Goal: Find specific page/section: Find specific page/section

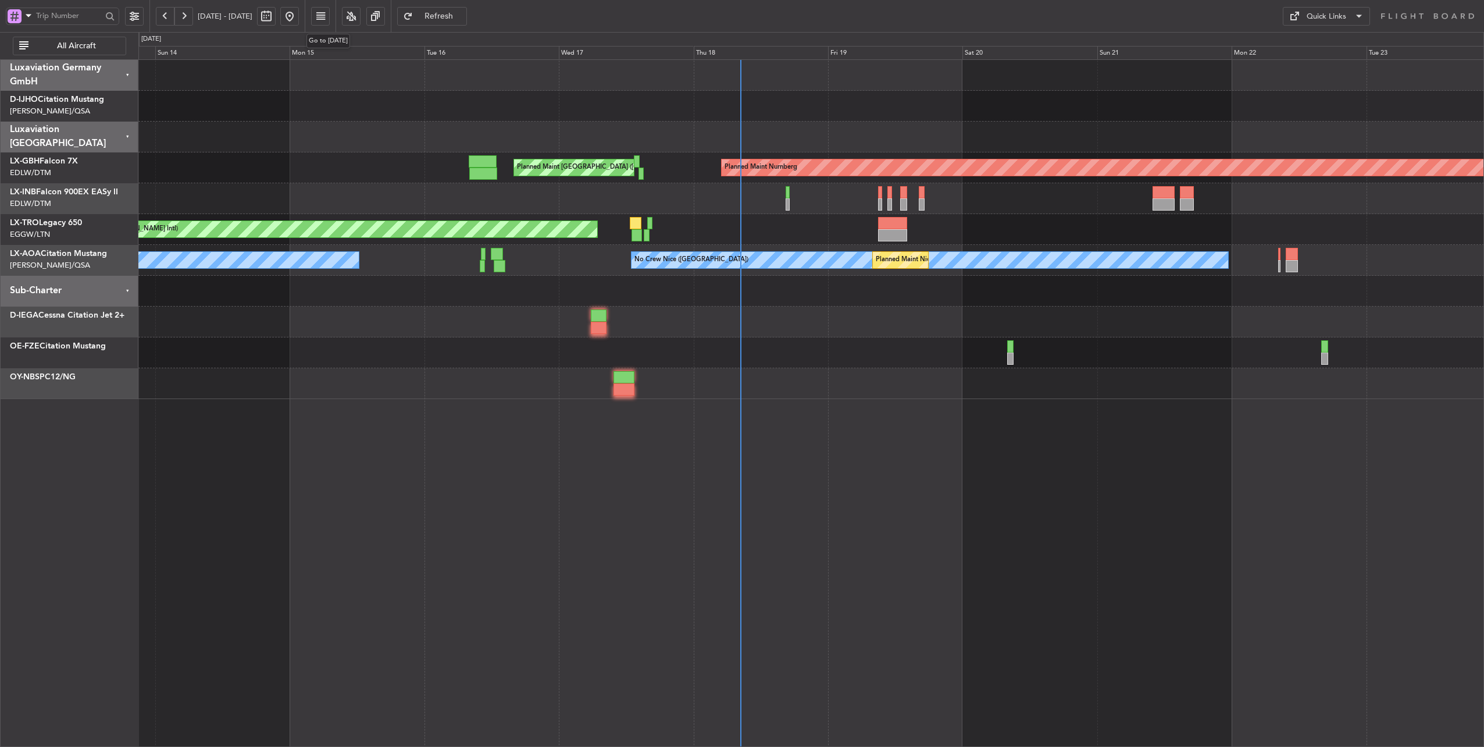
click at [299, 16] on button at bounding box center [289, 16] width 19 height 19
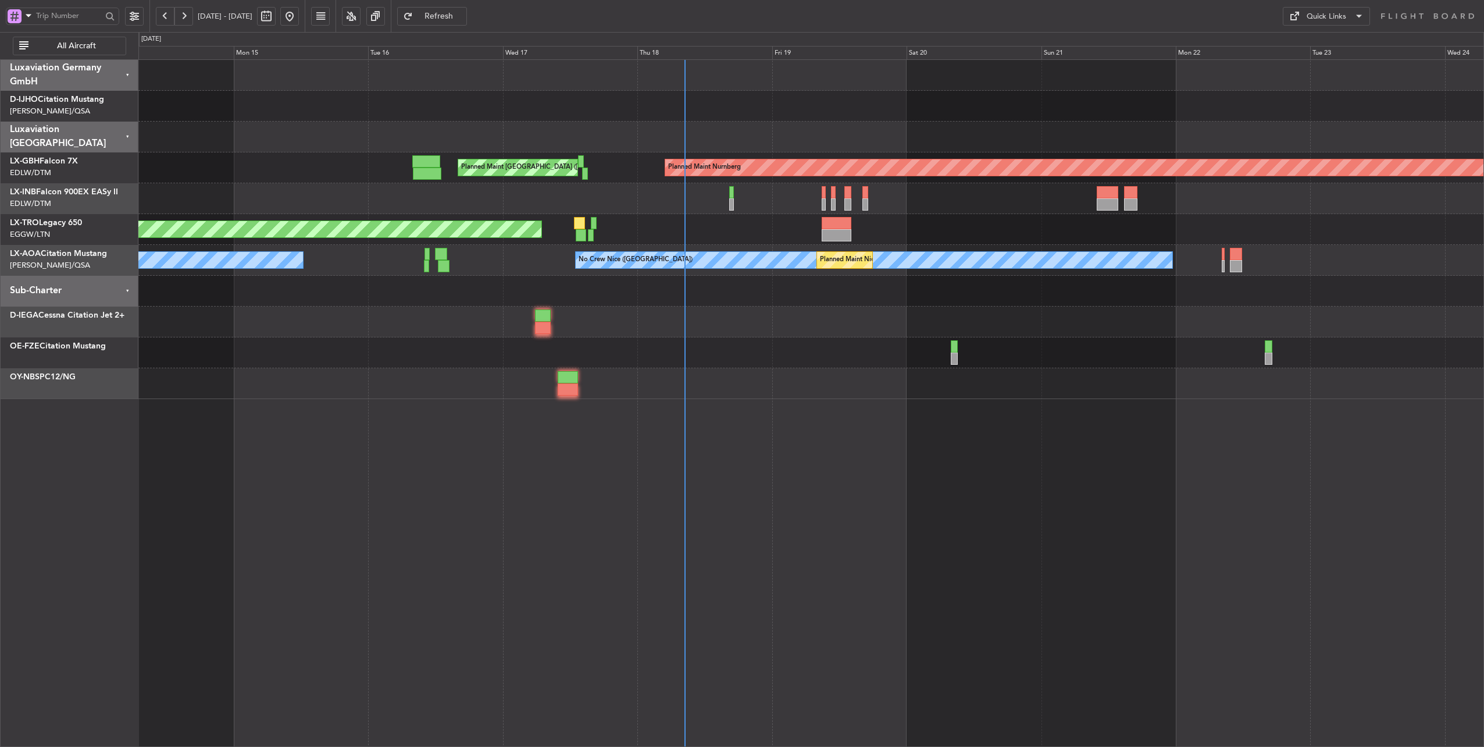
click at [627, 111] on div at bounding box center [810, 106] width 1345 height 31
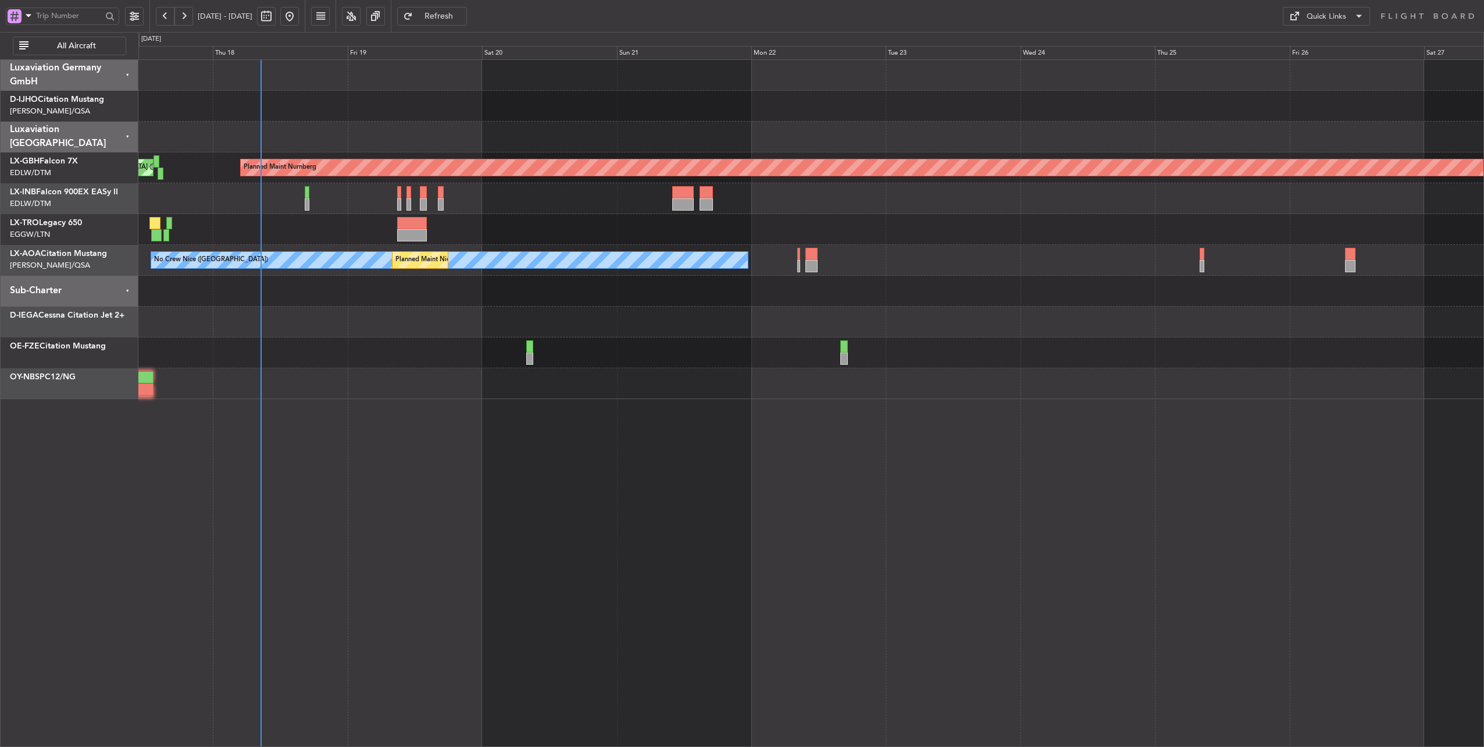
click at [438, 130] on div at bounding box center [810, 137] width 1345 height 31
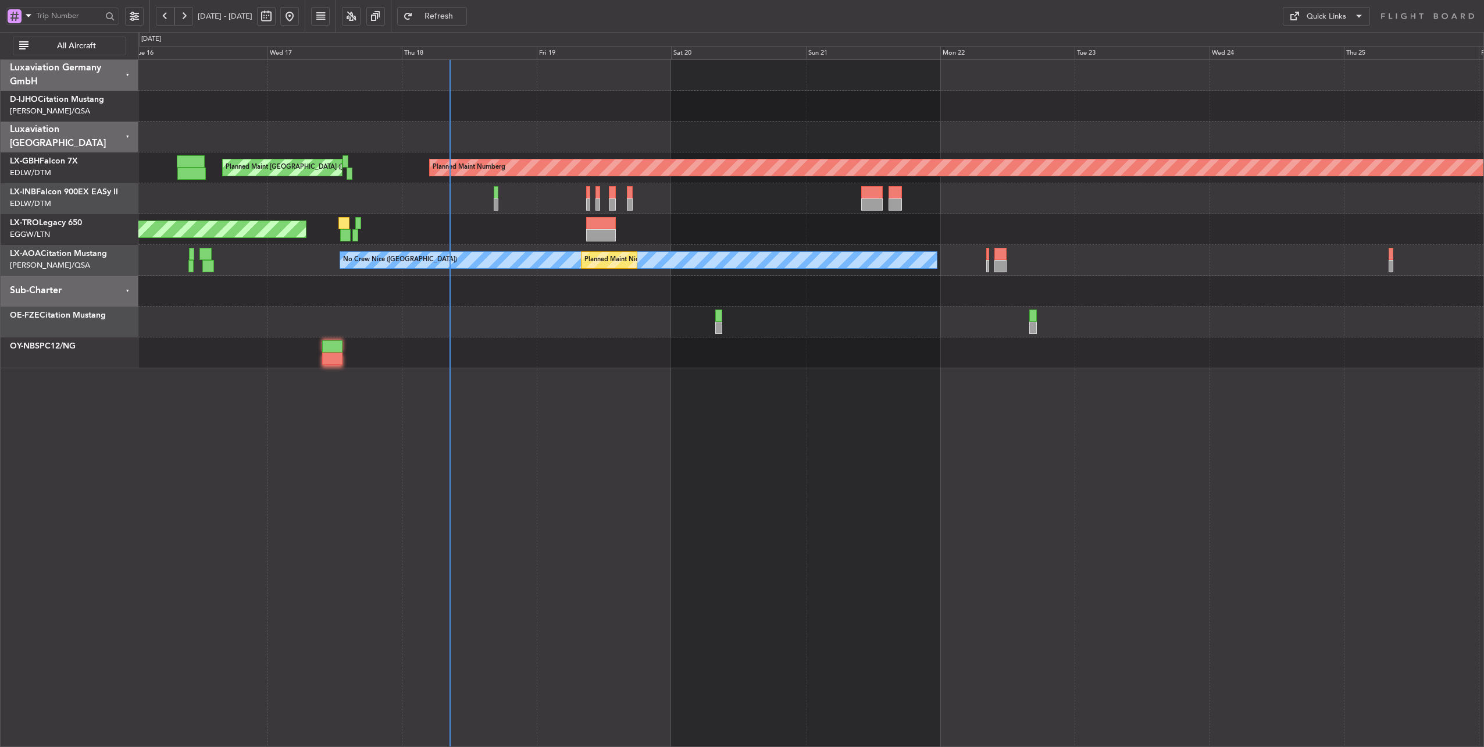
click at [598, 141] on div at bounding box center [810, 137] width 1345 height 31
click at [715, 156] on div "Planned Maint Nurnberg Planned Maint [GEOGRAPHIC_DATA] ([GEOGRAPHIC_DATA]) Plan…" at bounding box center [810, 229] width 1345 height 339
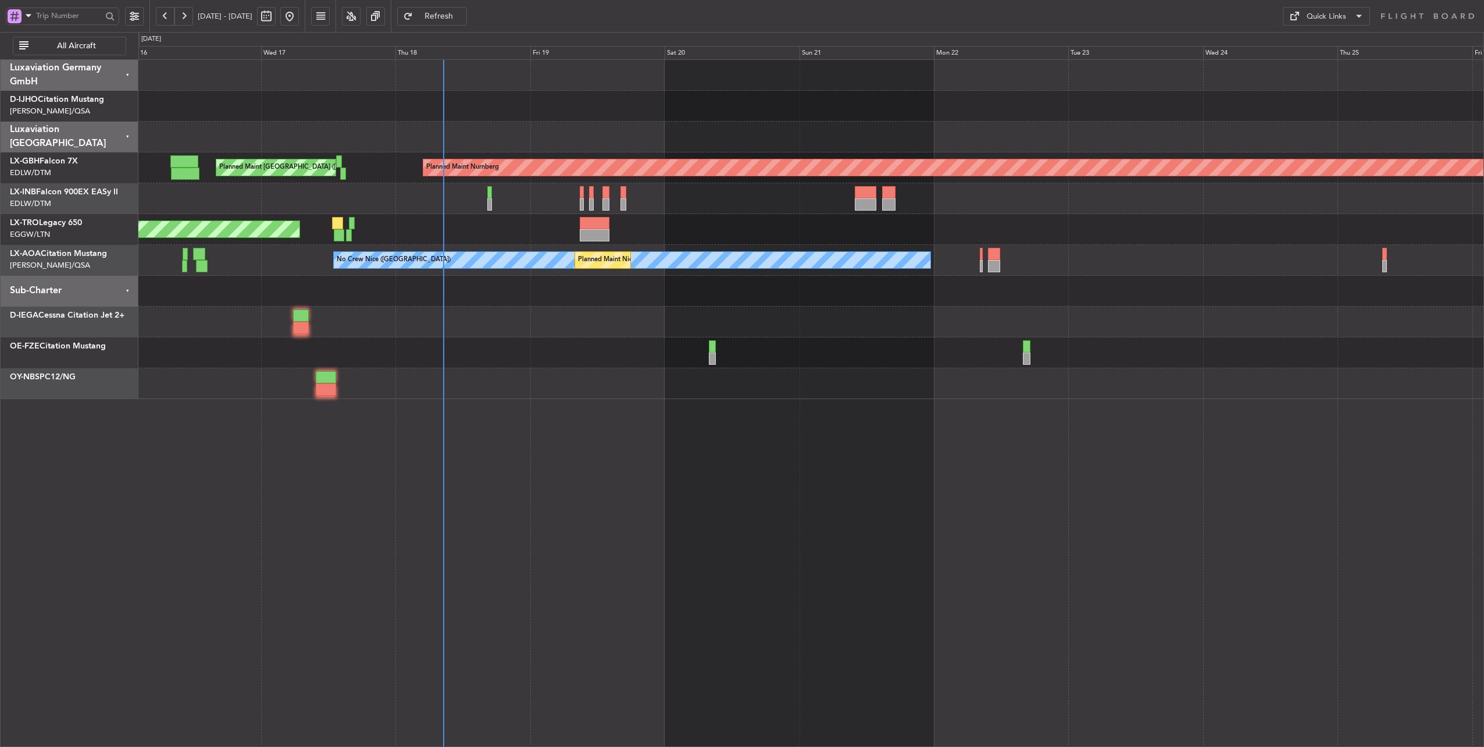
click at [602, 128] on div at bounding box center [810, 137] width 1345 height 31
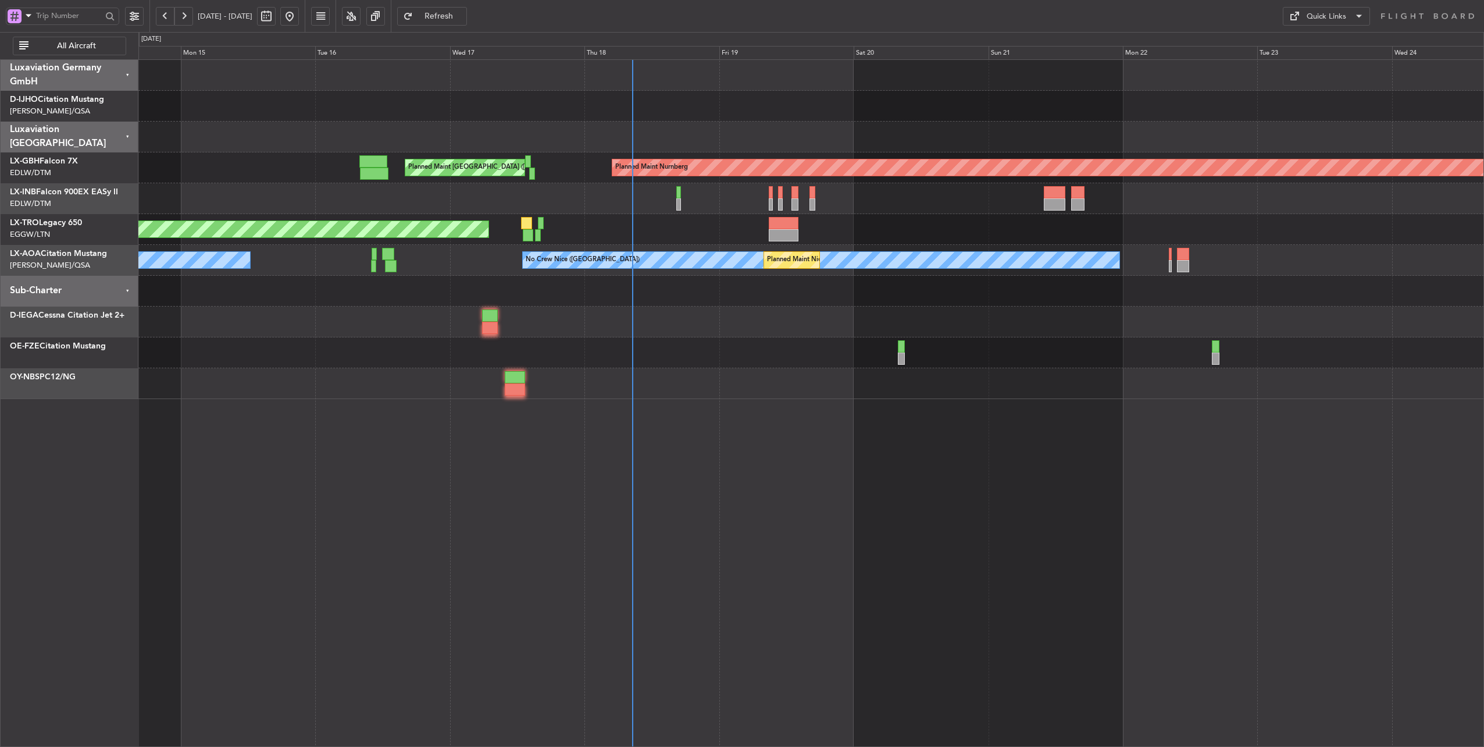
click at [433, 271] on div "No Crew Nice ([GEOGRAPHIC_DATA]) [GEOGRAPHIC_DATA] ([GEOGRAPHIC_DATA]) No Crew …" at bounding box center [810, 260] width 1345 height 31
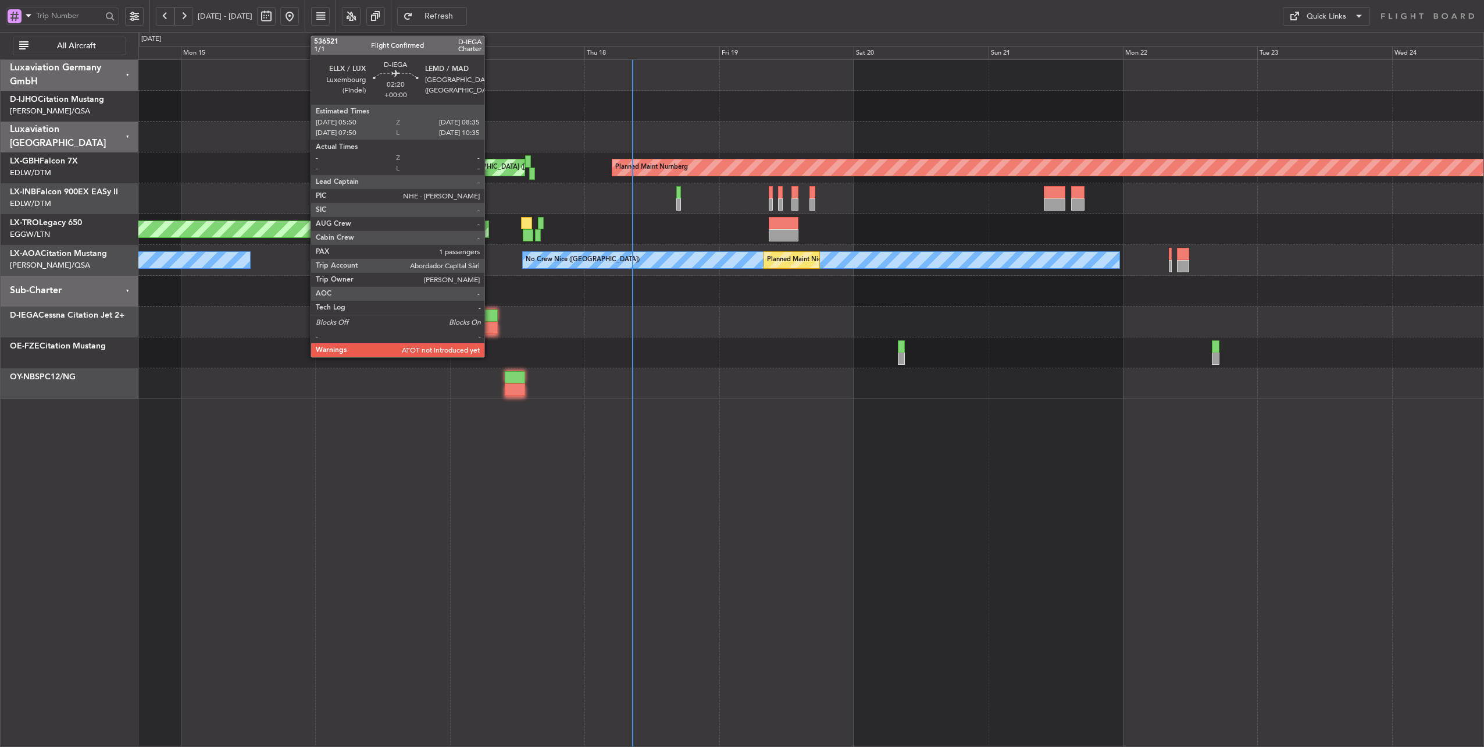
click at [490, 317] on div at bounding box center [490, 315] width 16 height 12
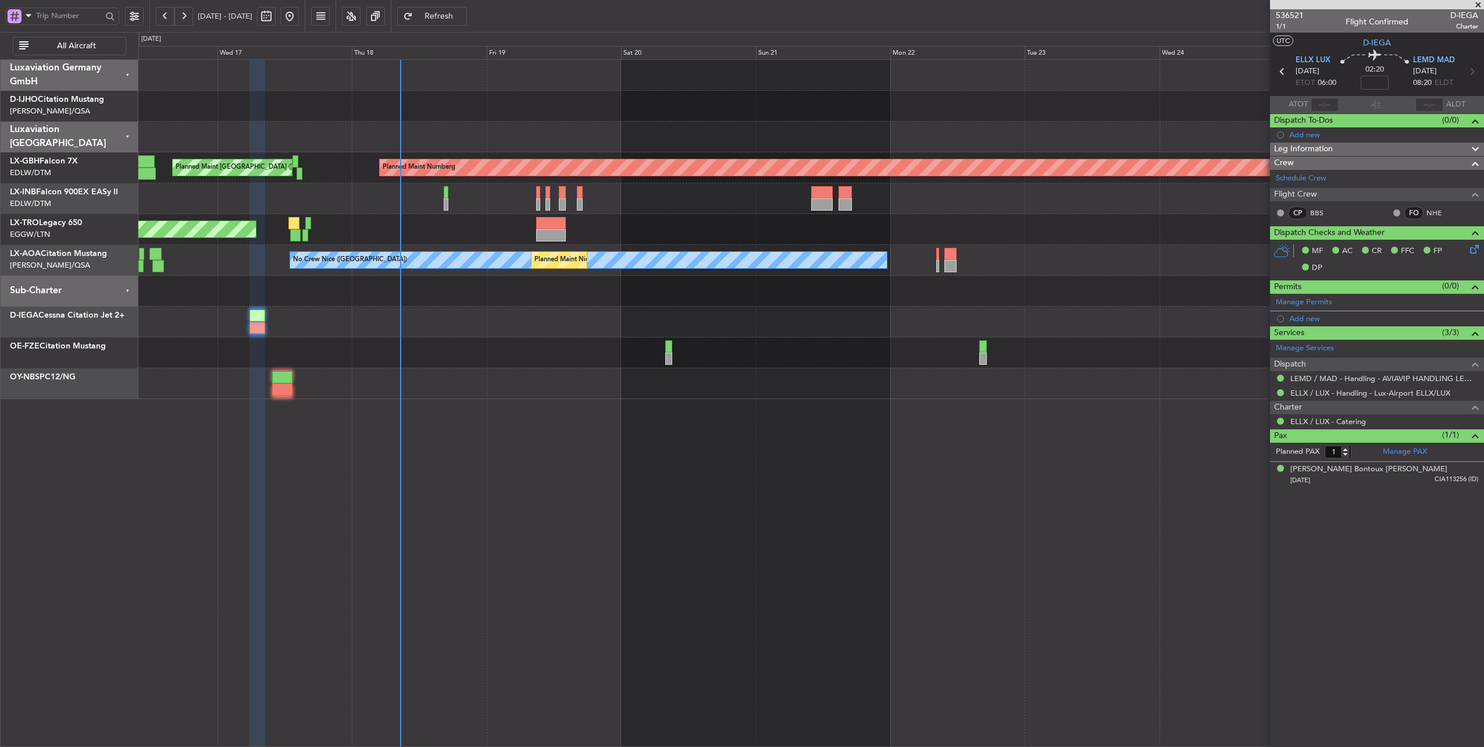
click at [418, 105] on div at bounding box center [810, 106] width 1345 height 31
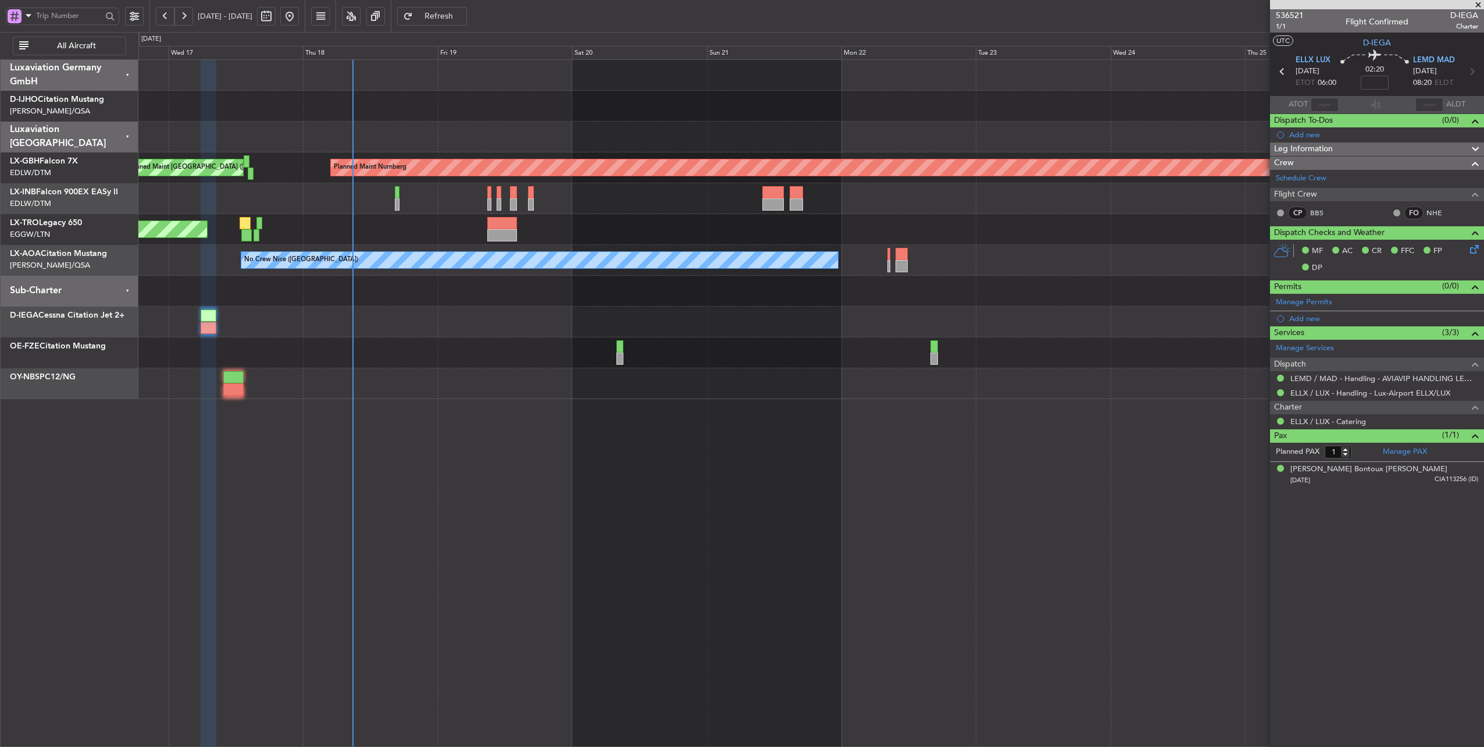
click at [459, 24] on button "Refresh" at bounding box center [432, 16] width 70 height 19
click at [51, 99] on link "D-IJHO Citation Mustang" at bounding box center [57, 99] width 94 height 8
click at [463, 15] on span "Refresh" at bounding box center [439, 16] width 48 height 8
click at [137, 12] on button at bounding box center [134, 16] width 19 height 19
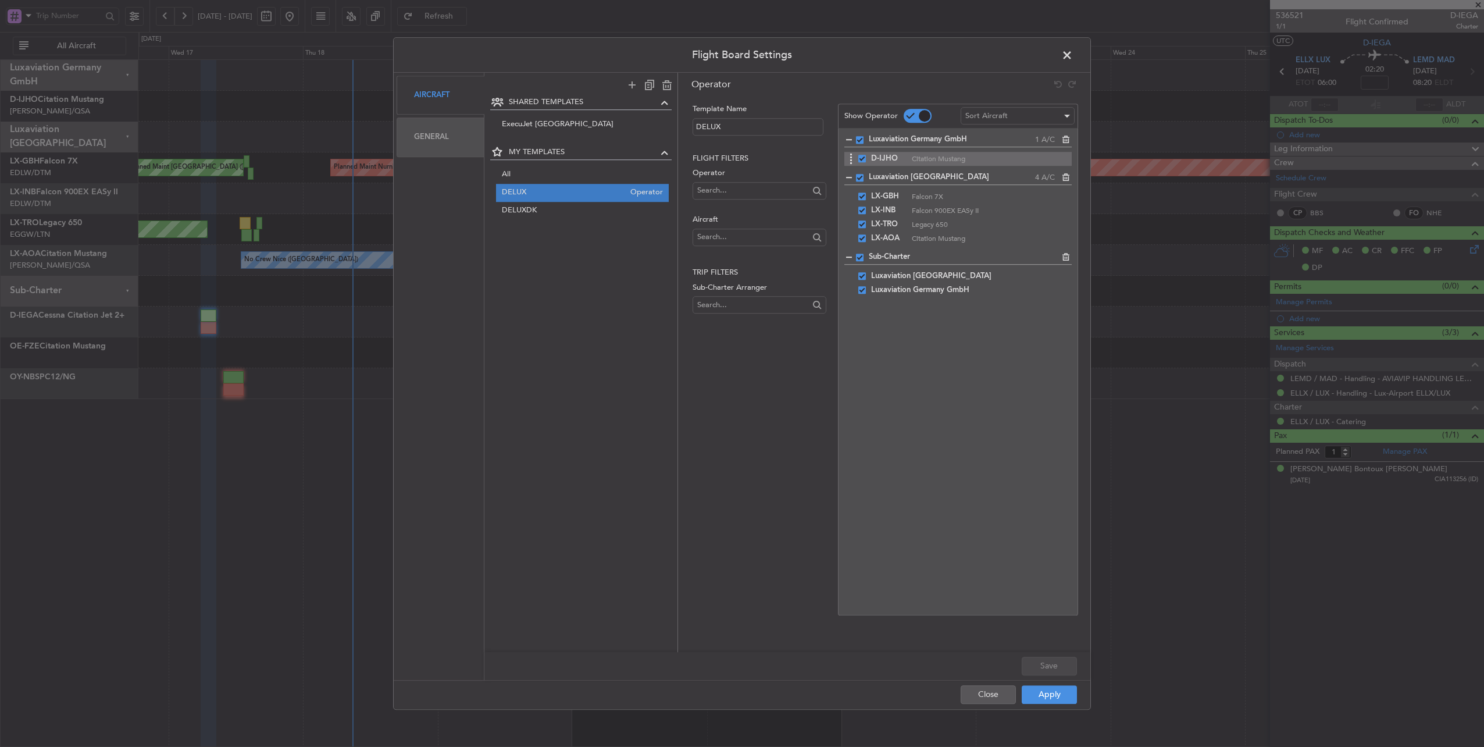
click at [863, 159] on span at bounding box center [862, 159] width 8 height 8
click at [866, 155] on input "checkbox" at bounding box center [866, 155] width 0 height 0
click at [1066, 140] on icon at bounding box center [1064, 138] width 8 height 8
click at [1050, 669] on button "Save" at bounding box center [1049, 665] width 55 height 19
click at [1055, 694] on button "Apply" at bounding box center [1049, 694] width 55 height 19
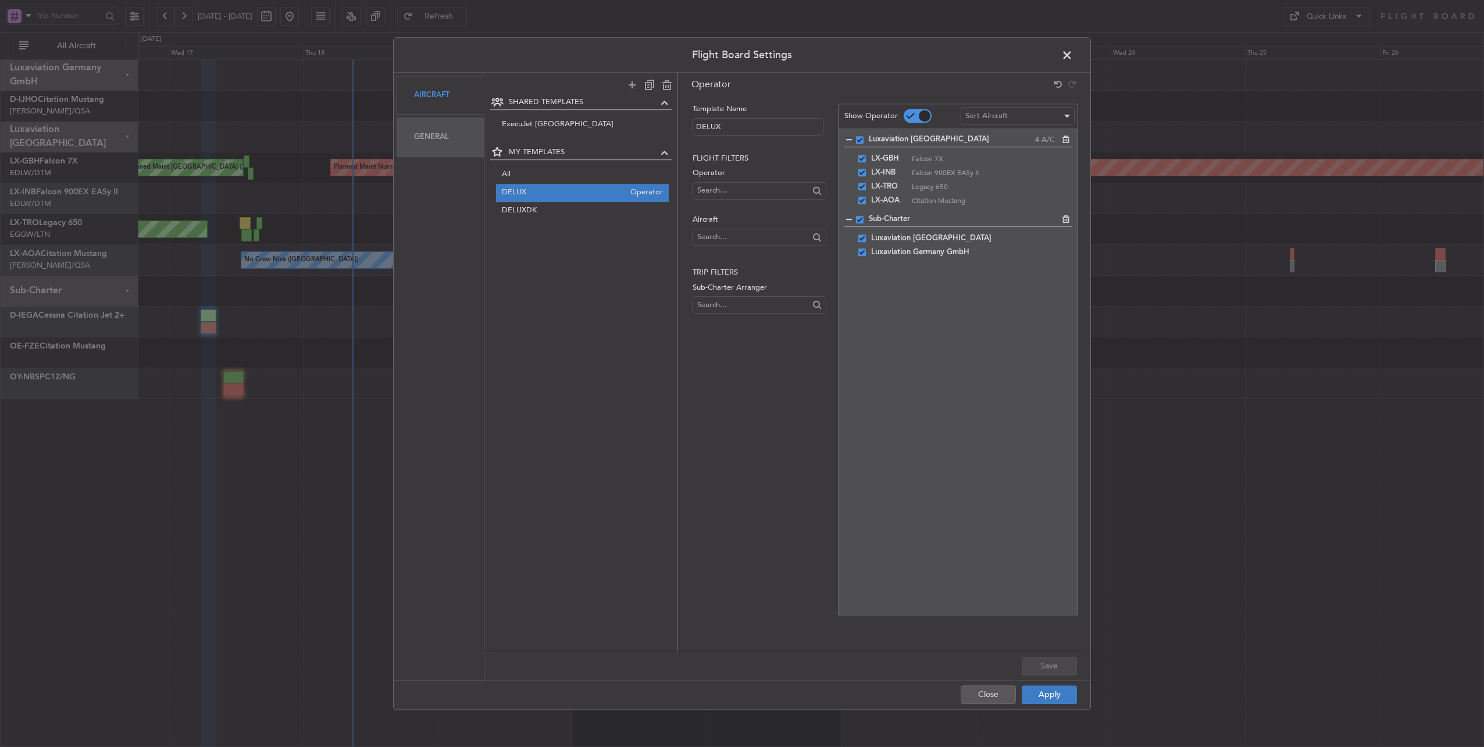
type input "0"
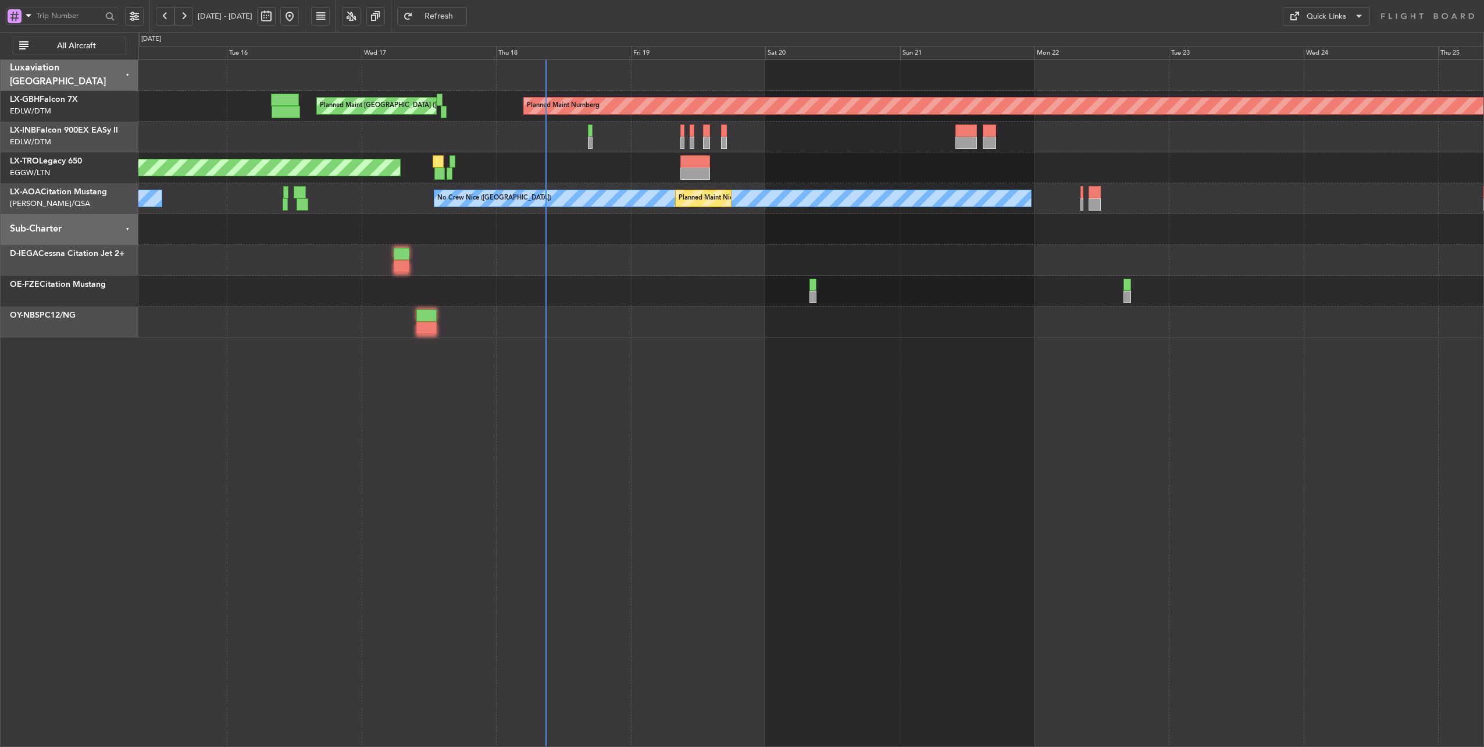
click at [486, 249] on div "Planned Maint Nurnberg Planned Maint [GEOGRAPHIC_DATA] ([GEOGRAPHIC_DATA]) Plan…" at bounding box center [810, 198] width 1345 height 277
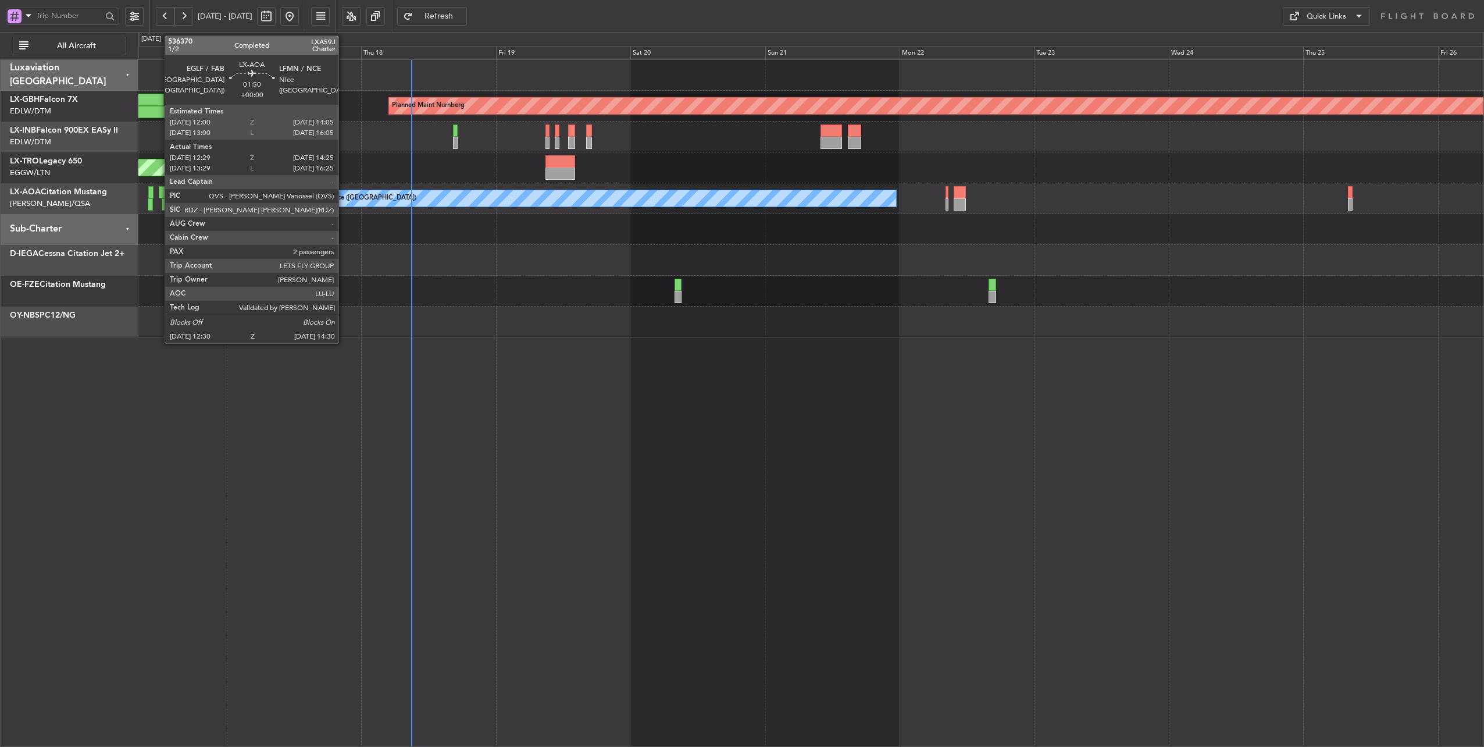
click at [159, 191] on div at bounding box center [165, 192] width 12 height 12
